Goal: Transaction & Acquisition: Subscribe to service/newsletter

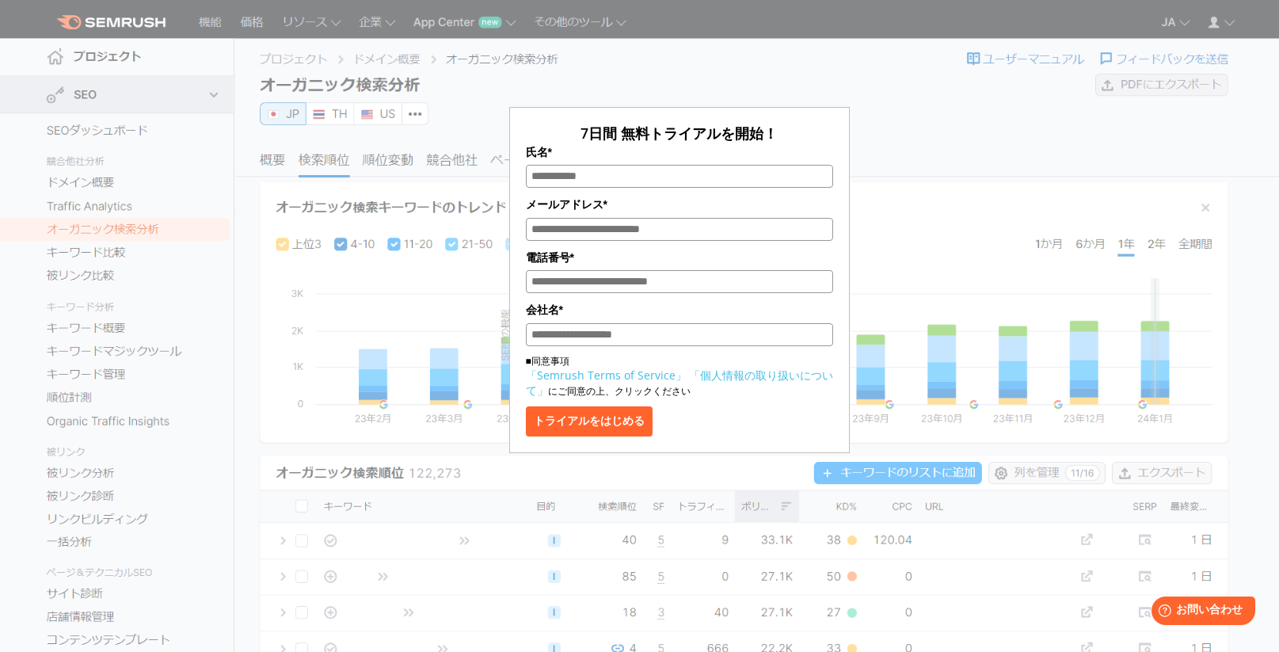
click at [945, 139] on div "7日間 無料トライアルを開始！ 氏名* メールアドレス* 電話番号* 会社名* ■同意事項 「Semrush Terms of Service」 「個人情報の…" at bounding box center [679, 236] width 792 height 433
